Goal: Task Accomplishment & Management: Manage account settings

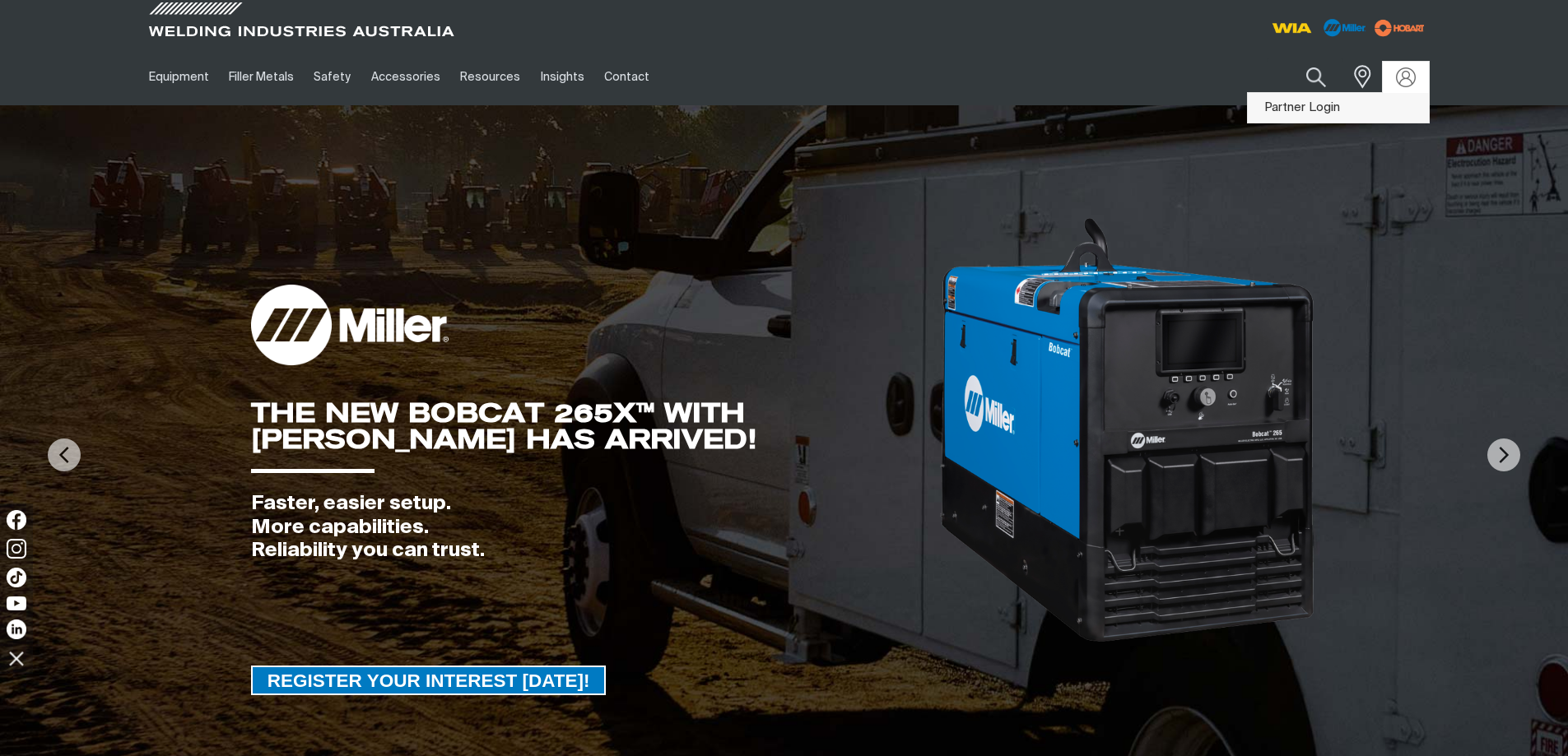
click at [1377, 111] on link "Partner Login" at bounding box center [1338, 108] width 181 height 30
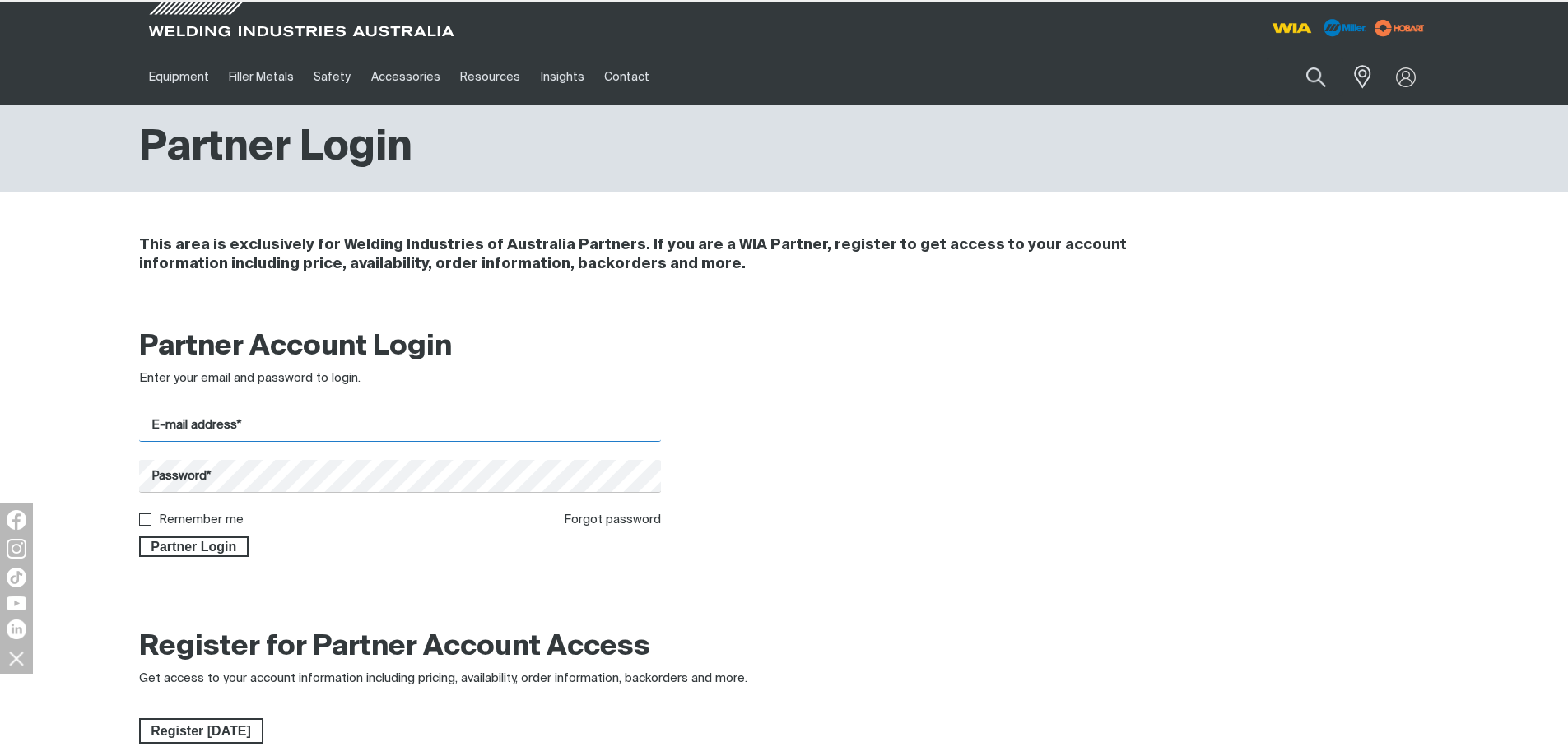
type input "[PERSON_NAME][EMAIL_ADDRESS][PERSON_NAME][DOMAIN_NAME]"
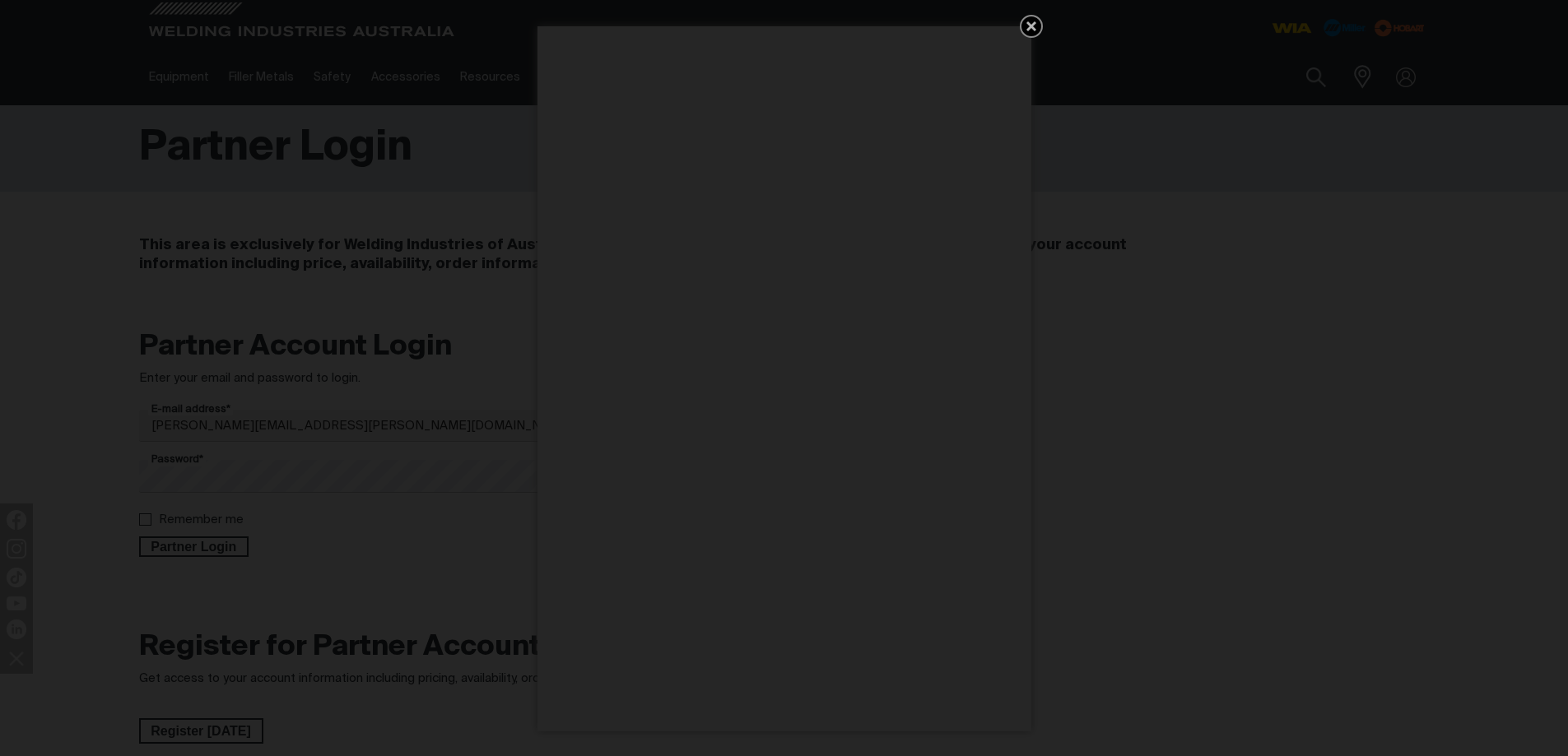
click at [1036, 26] on icon "Get 5 WIA Welding Guides Free!" at bounding box center [1031, 26] width 20 height 20
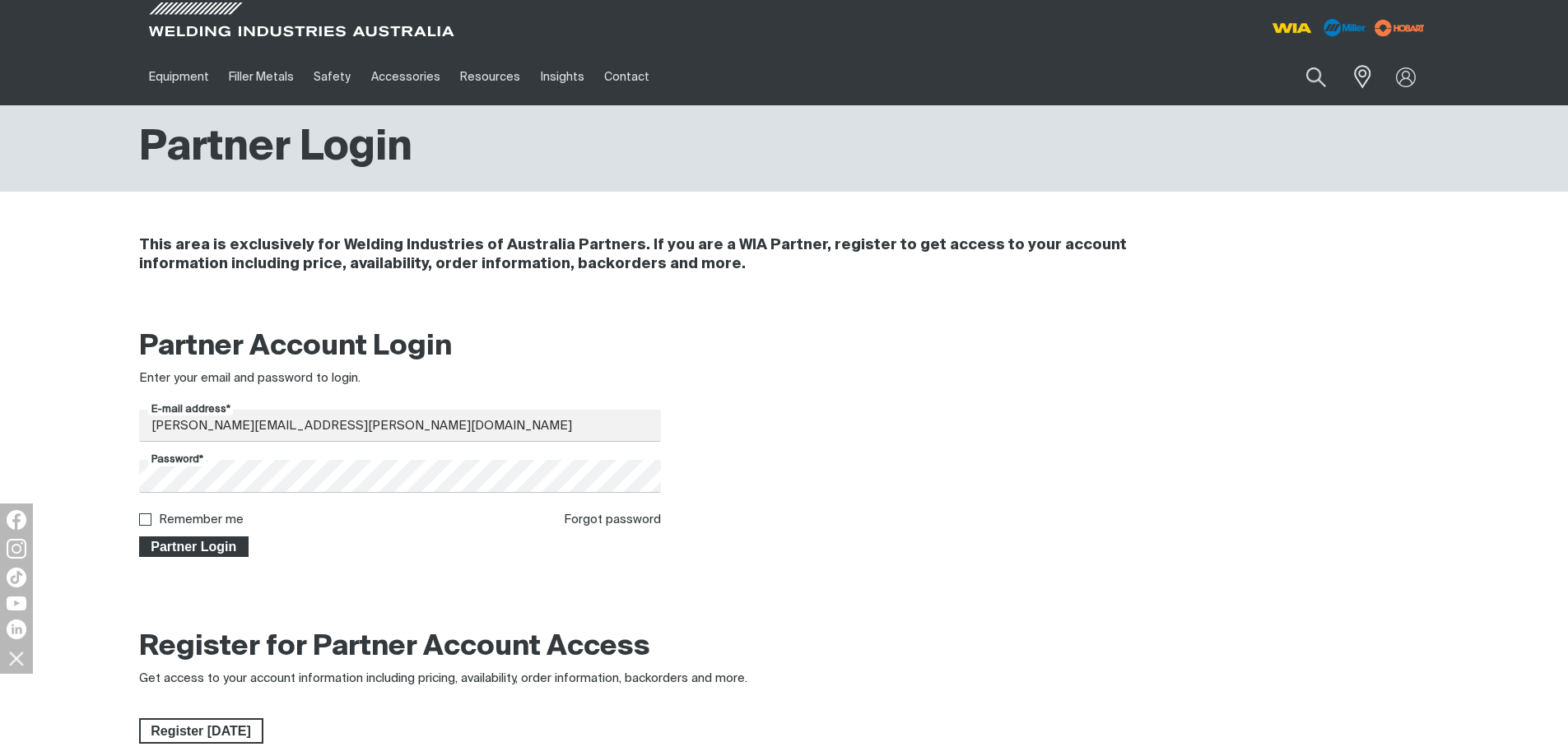
click at [188, 545] on span "Partner Login" at bounding box center [194, 547] width 107 height 22
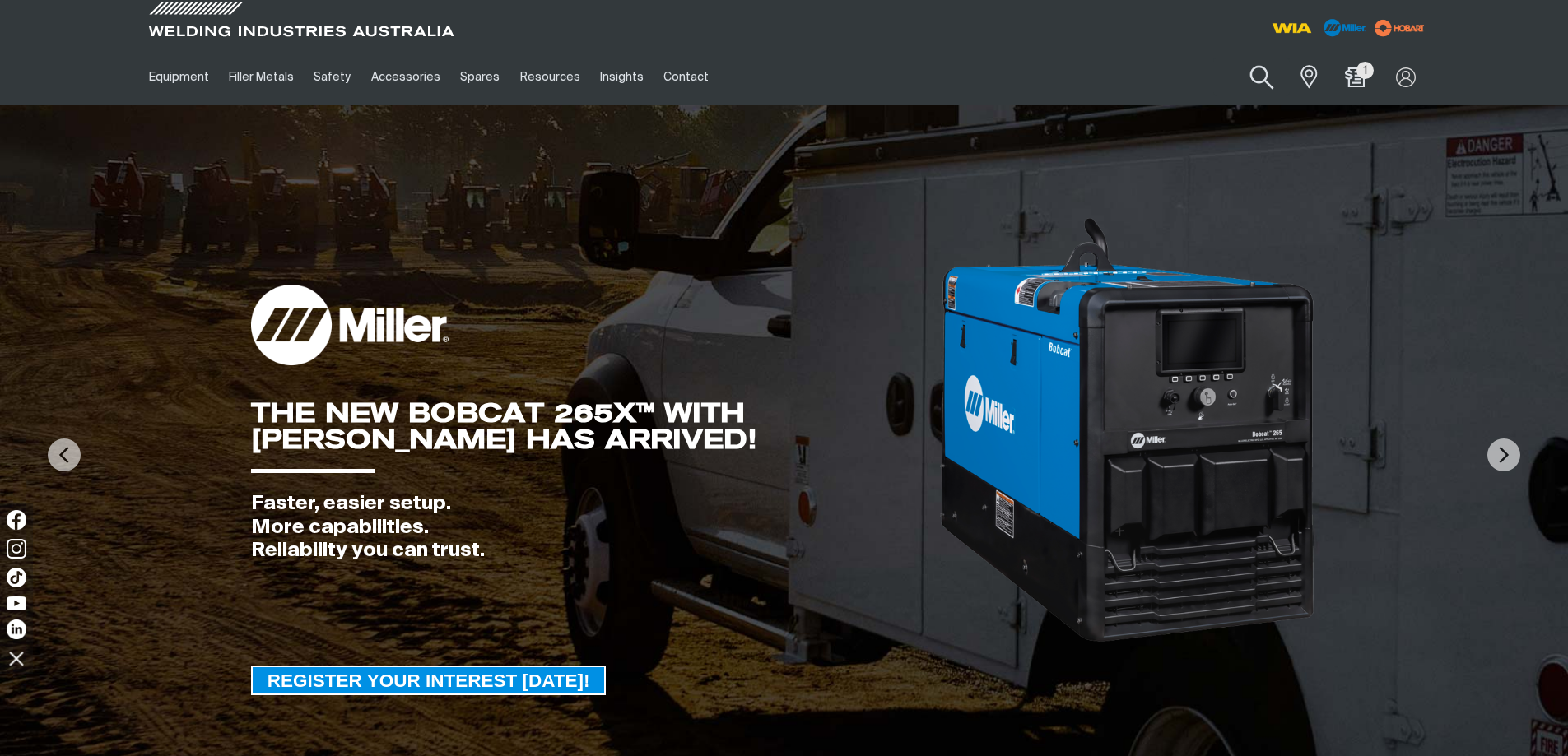
click at [1264, 73] on button "Search products" at bounding box center [1262, 77] width 67 height 47
click at [1215, 75] on input "Search" at bounding box center [1163, 77] width 253 height 37
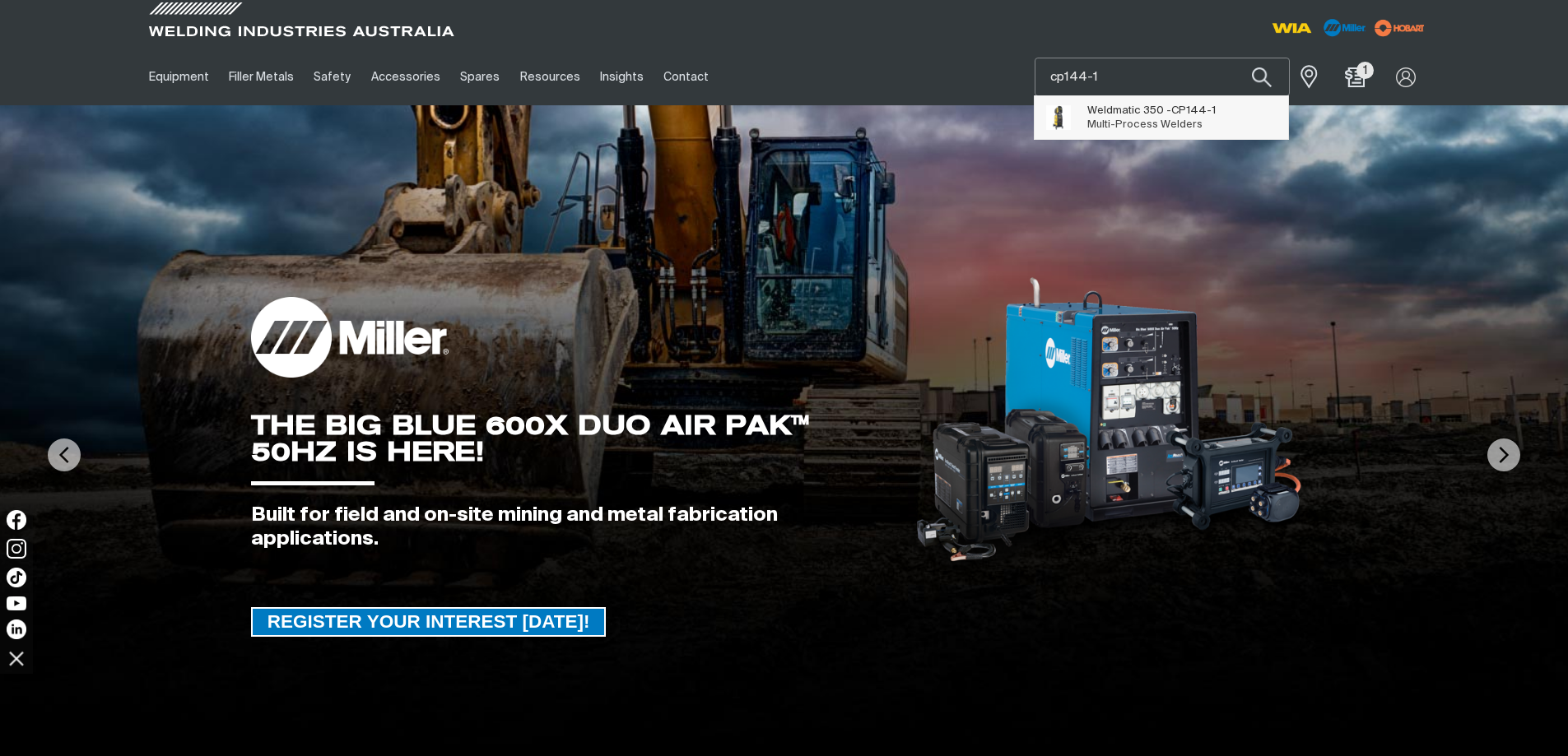
type input "cp144-1"
click at [1209, 105] on span "CP144-1" at bounding box center [1193, 110] width 44 height 10
